Goal: Transaction & Acquisition: Purchase product/service

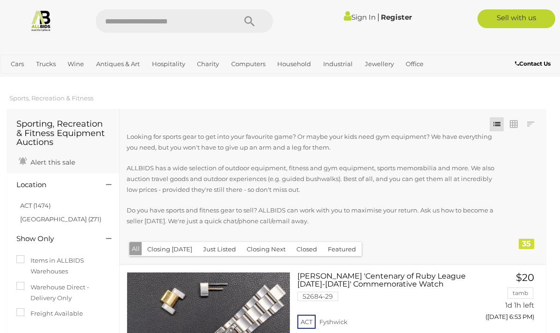
click at [31, 204] on link "ACT (1474)" at bounding box center [35, 206] width 30 height 8
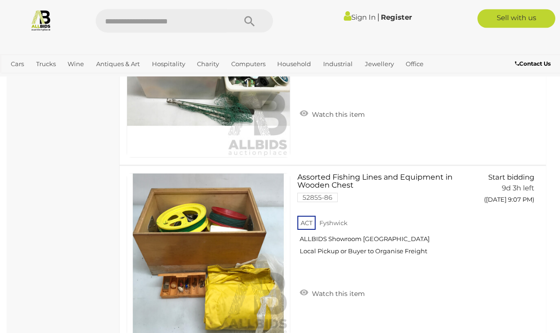
scroll to position [2068, 0]
click at [0, 0] on link "View All Office Auctions" at bounding box center [0, 0] width 0 height 0
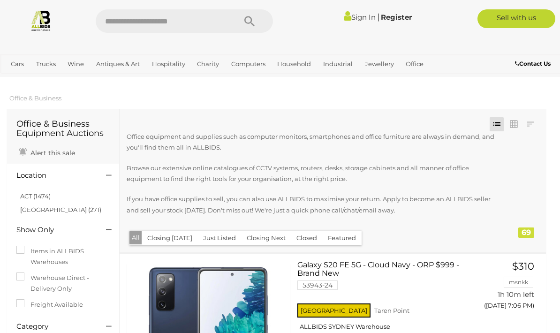
scroll to position [18, 0]
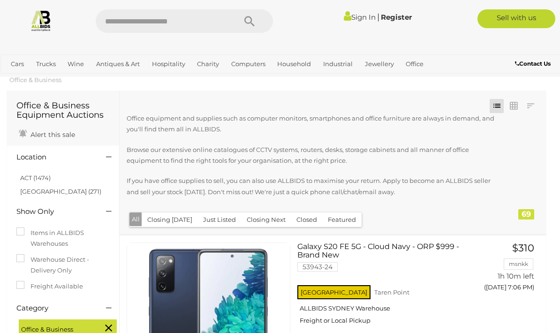
click at [27, 176] on link "ACT (1474)" at bounding box center [35, 178] width 30 height 8
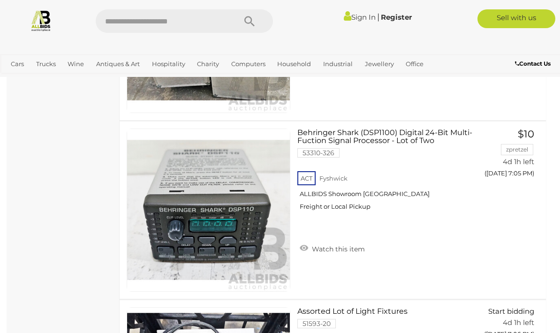
scroll to position [4076, 0]
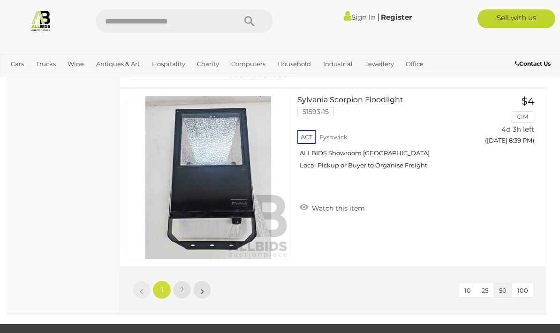
click at [178, 291] on link "2" at bounding box center [182, 289] width 19 height 19
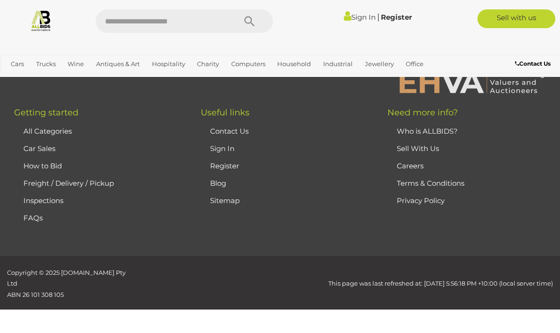
scroll to position [157, 0]
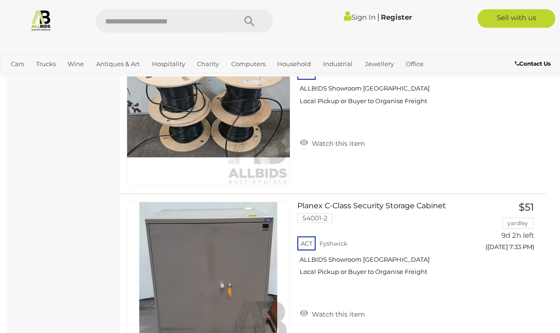
scroll to position [596, 0]
click at [0, 0] on span "Auctions" at bounding box center [0, 0] width 0 height 0
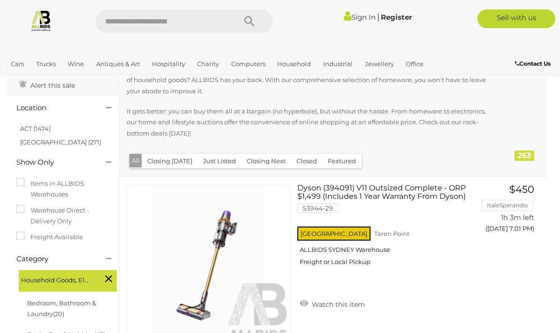
scroll to position [67, 0]
click at [27, 130] on link "ACT (1474)" at bounding box center [35, 129] width 30 height 8
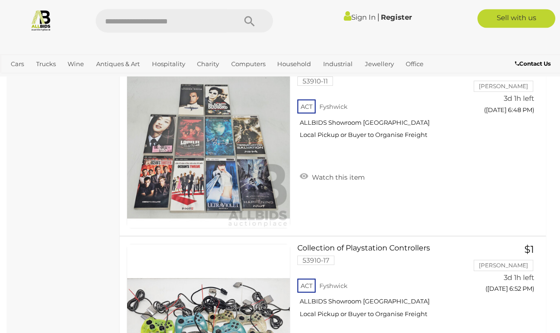
scroll to position [5737, 0]
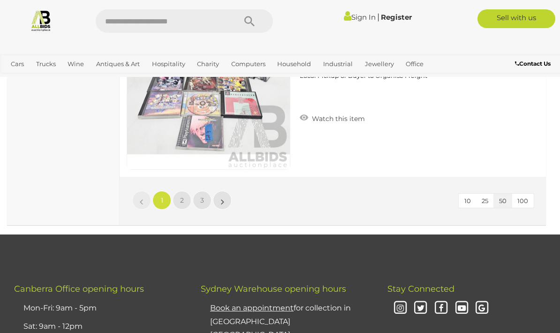
click at [178, 196] on link "2" at bounding box center [182, 200] width 19 height 19
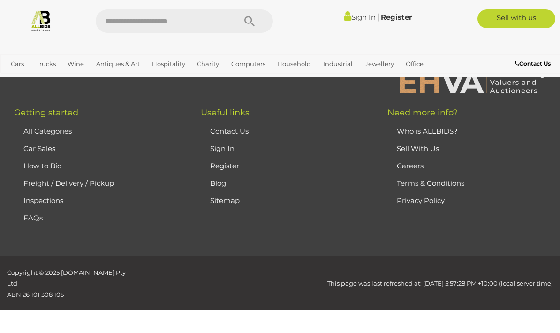
scroll to position [148, 0]
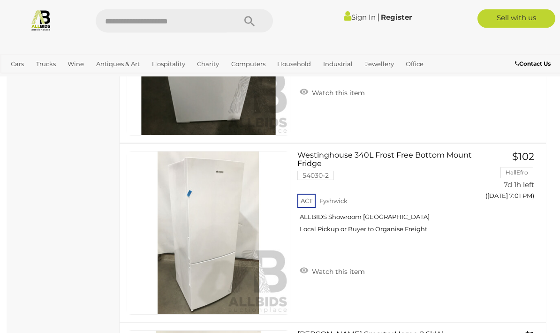
scroll to position [7986, 0]
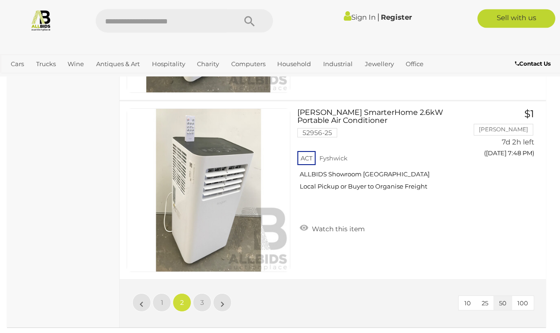
scroll to position [8915, 0]
click at [202, 299] on span "3" at bounding box center [202, 302] width 4 height 8
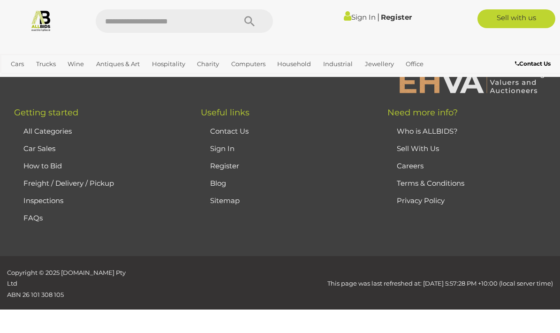
scroll to position [148, 0]
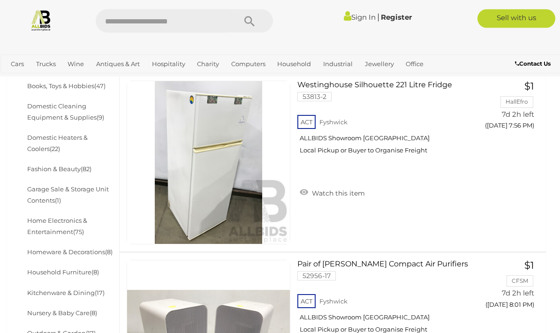
scroll to position [350, 0]
click at [70, 30] on link at bounding box center [41, 20] width 82 height 22
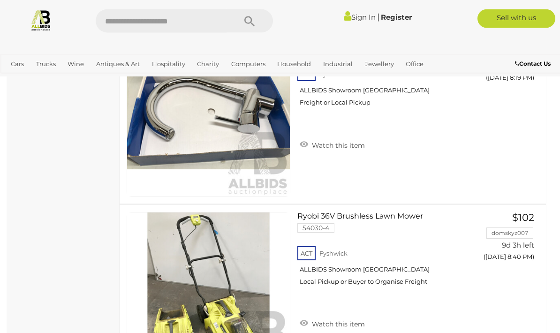
scroll to position [3974, 0]
